Goal: Navigation & Orientation: Understand site structure

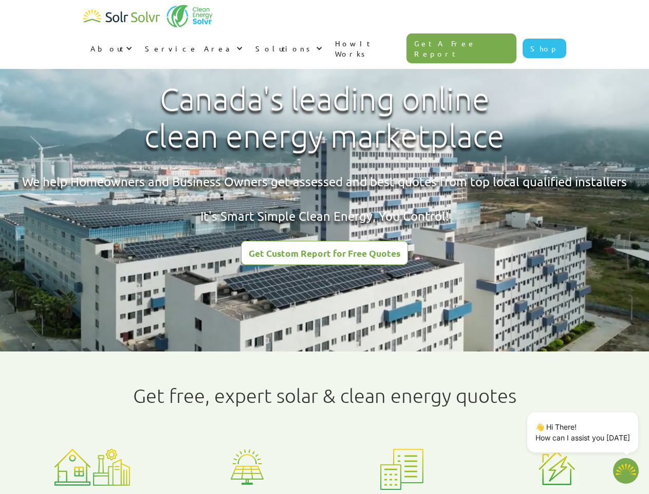
click at [123, 43] on div "About" at bounding box center [106, 48] width 33 height 10
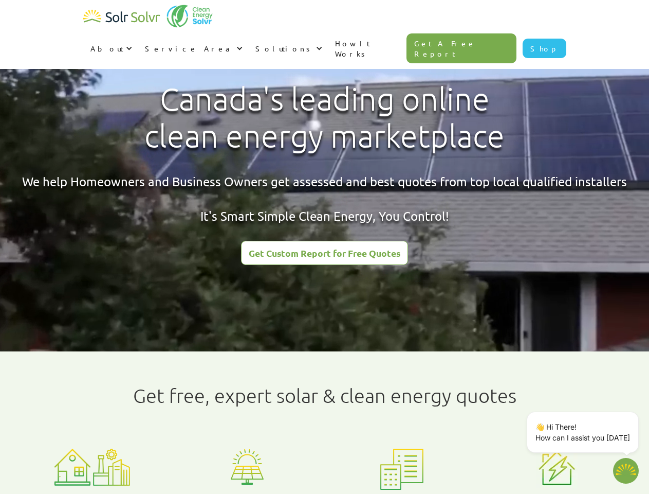
click at [234, 43] on div "Service Area" at bounding box center [189, 48] width 89 height 10
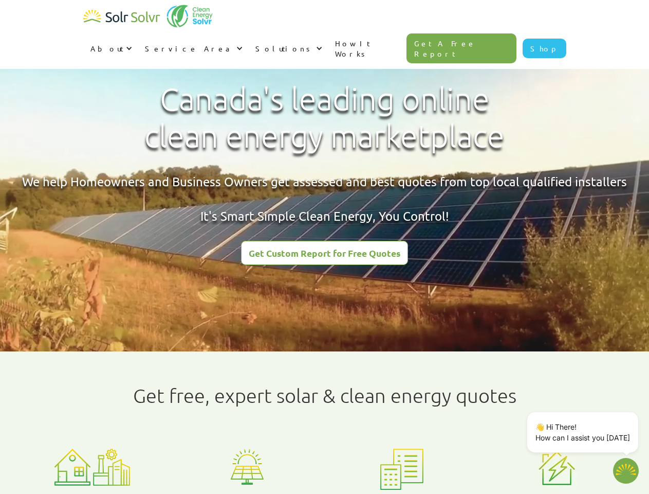
click at [314, 43] on div "Solutions" at bounding box center [285, 48] width 58 height 10
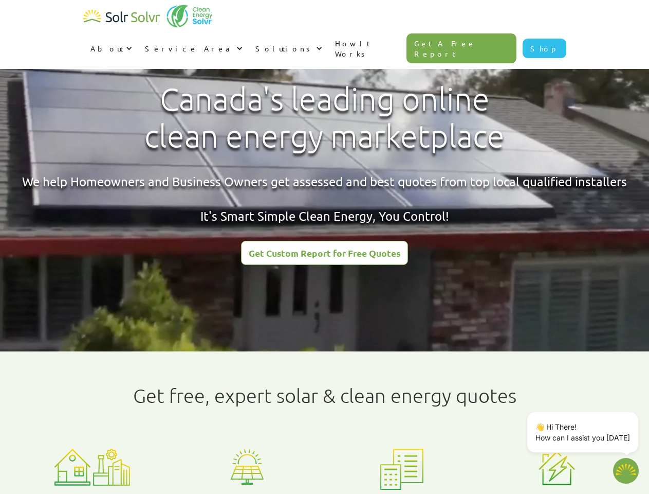
click at [585, 432] on p "👋 Hi There! How can I assist you [DATE]" at bounding box center [583, 432] width 95 height 22
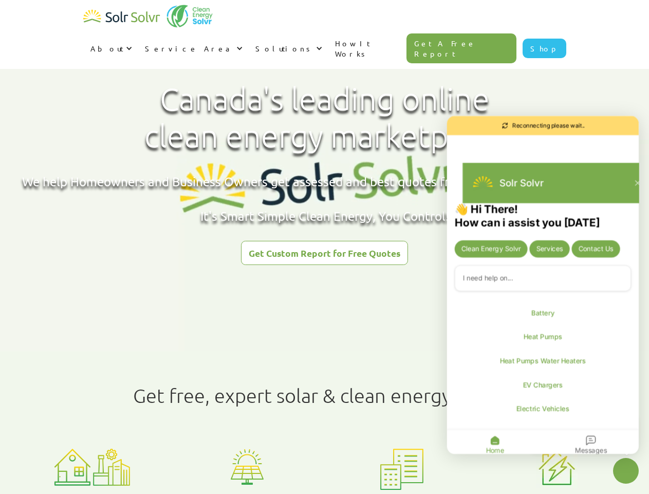
click at [637, 413] on div "👋 Hi There! How can i assist you [DATE] Clean Energy Solvr Services Contact Us …" at bounding box center [543, 330] width 192 height 256
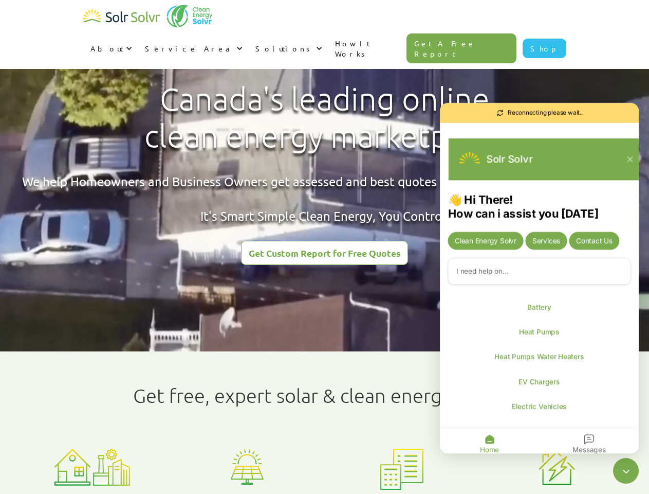
click at [626, 470] on icon "Close chatbot widget" at bounding box center [626, 470] width 13 height 13
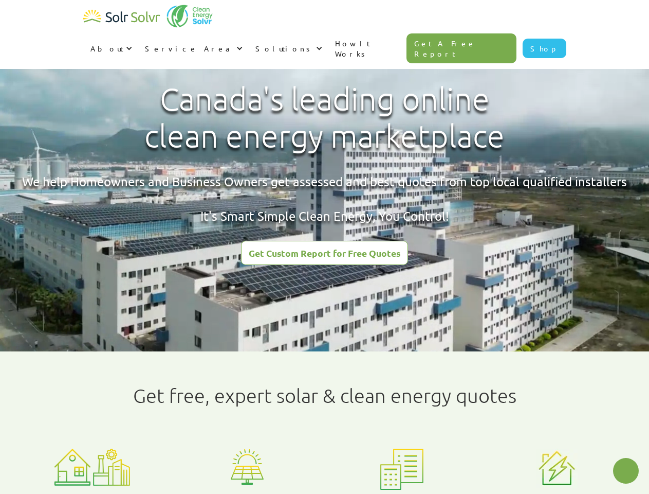
type textarea "x"
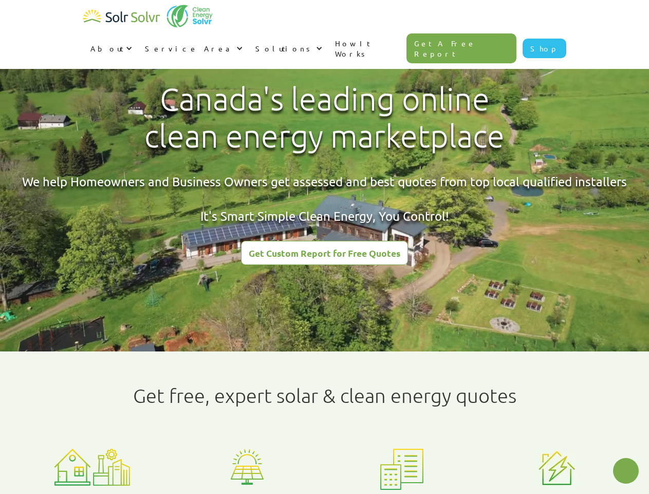
click at [257, 493] on html "About About Solar About Clean Energy Solutions About Solr Solvr Meet the Team B…" at bounding box center [324, 247] width 649 height 494
